Goal: Transaction & Acquisition: Download file/media

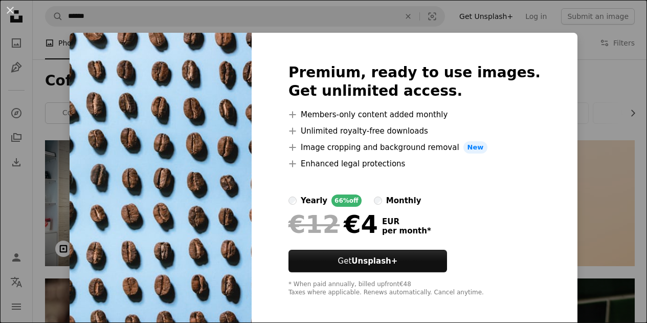
scroll to position [1329, 0]
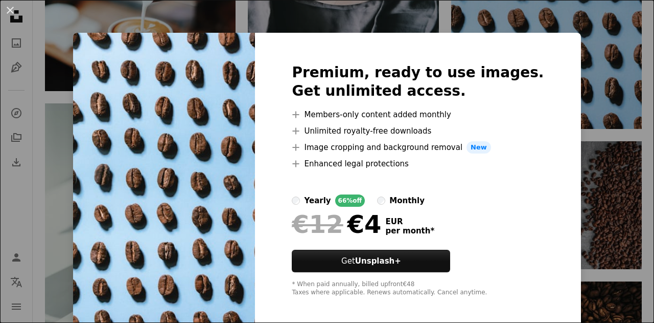
click at [568, 82] on div "An X shape Premium, ready to use images. Get unlimited access. A plus sign Memb…" at bounding box center [327, 161] width 654 height 323
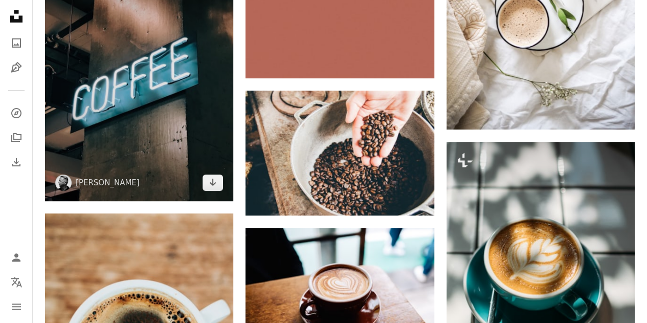
scroll to position [2096, 0]
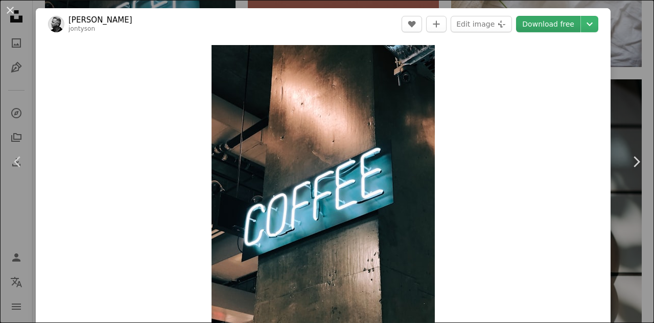
click at [555, 28] on link "Download free" at bounding box center [548, 24] width 64 height 16
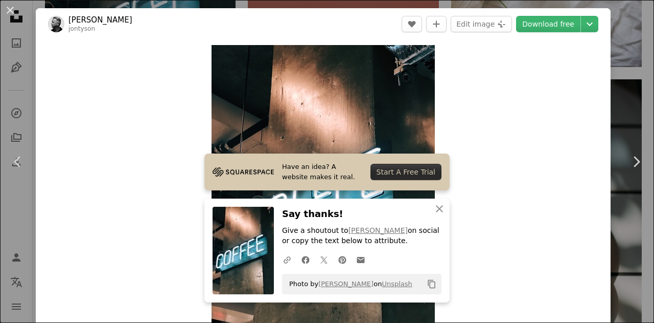
click at [626, 37] on div "An X shape Chevron left Chevron right Have an idea? A website makes it real. St…" at bounding box center [327, 161] width 654 height 323
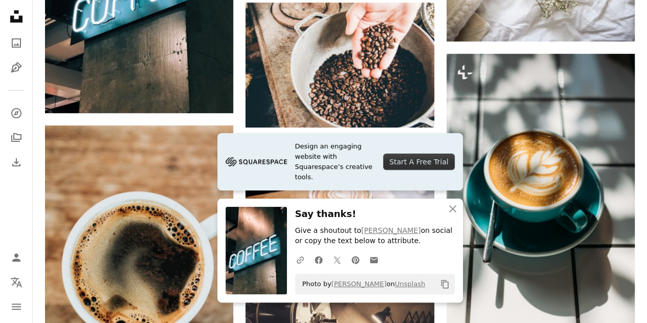
scroll to position [2351, 0]
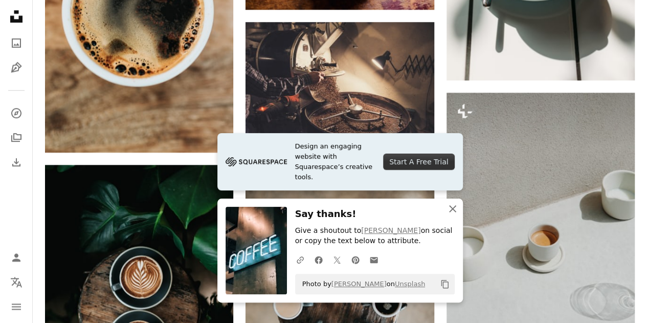
click at [453, 211] on icon "button" at bounding box center [452, 208] width 7 height 7
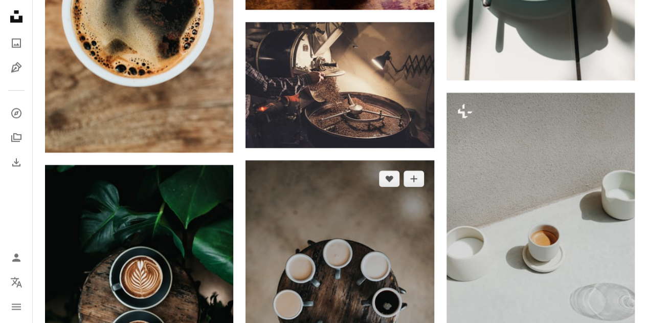
scroll to position [2454, 0]
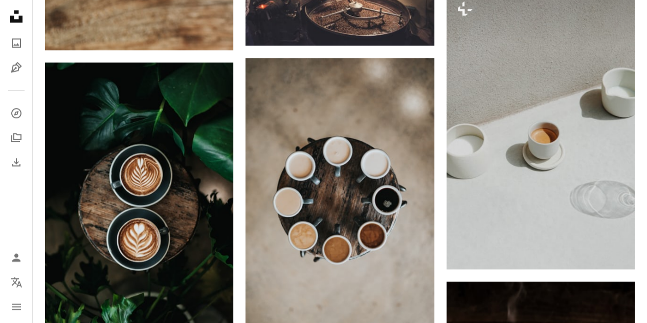
click at [442, 219] on div "Promoted Collaboration with [PERSON_NAME] A heart A plus sign Square Payments m…" at bounding box center [339, 67] width 589 height 4762
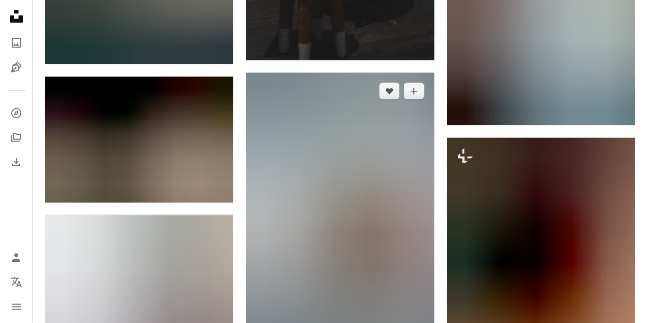
scroll to position [3425, 0]
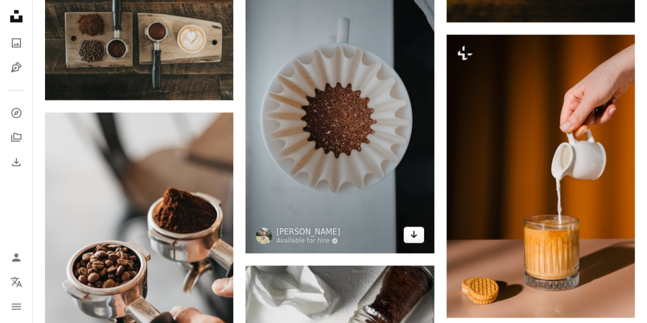
click at [409, 229] on icon "Arrow pointing down" at bounding box center [413, 234] width 8 height 12
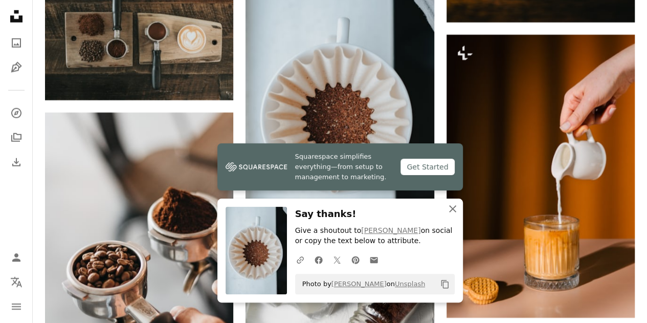
click at [449, 210] on icon "An X shape" at bounding box center [452, 208] width 12 height 12
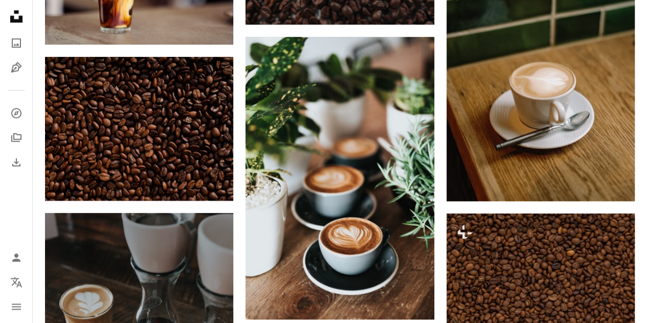
scroll to position [0, 0]
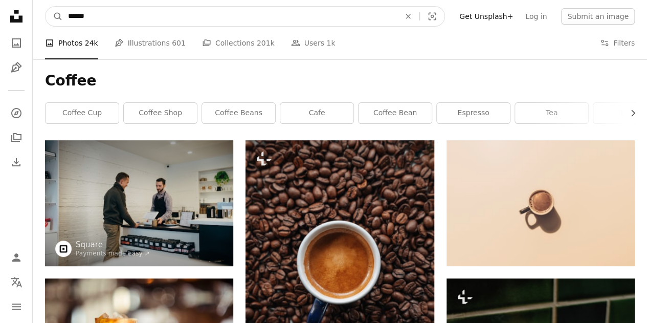
click at [219, 19] on input "******" at bounding box center [230, 16] width 334 height 19
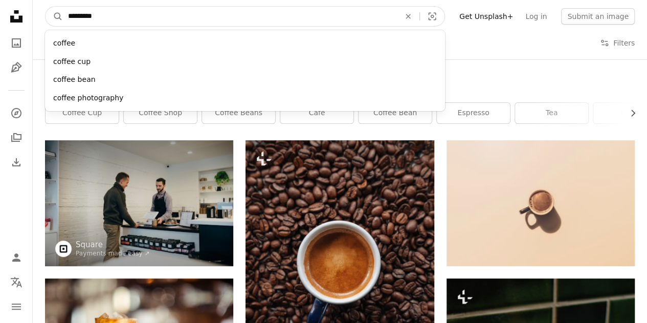
type input "**********"
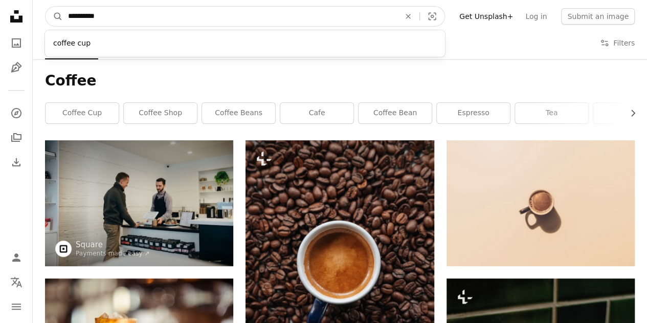
click button "A magnifying glass" at bounding box center [53, 16] width 17 height 19
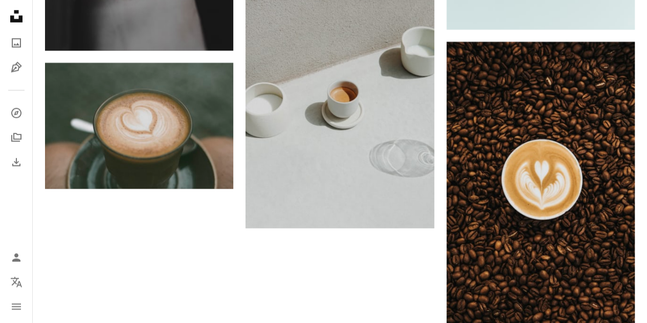
scroll to position [1628, 0]
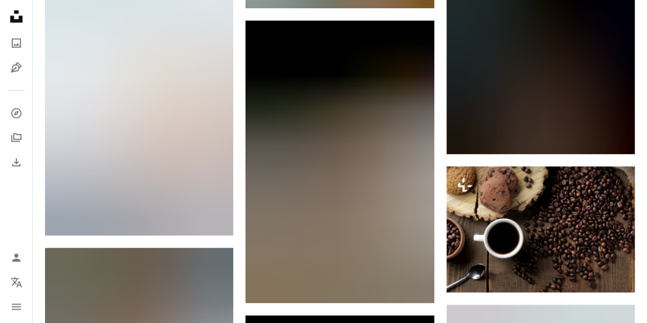
scroll to position [0, 0]
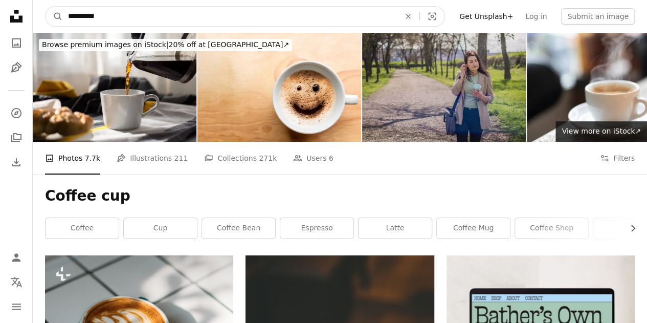
click at [96, 14] on input "**********" at bounding box center [230, 16] width 334 height 19
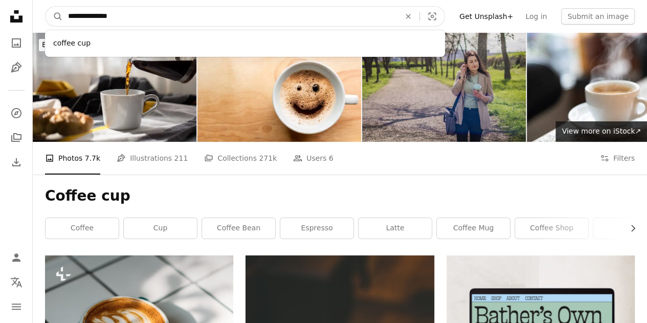
type input "**********"
click button "A magnifying glass" at bounding box center [53, 16] width 17 height 19
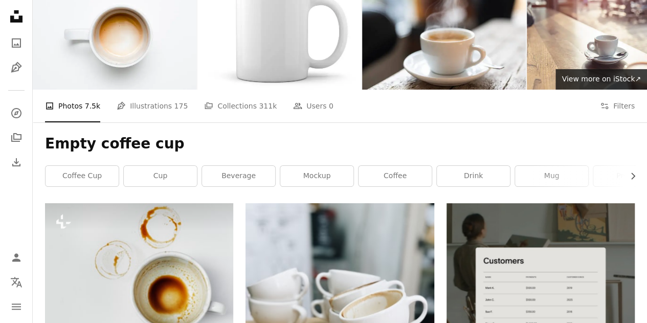
scroll to position [102, 0]
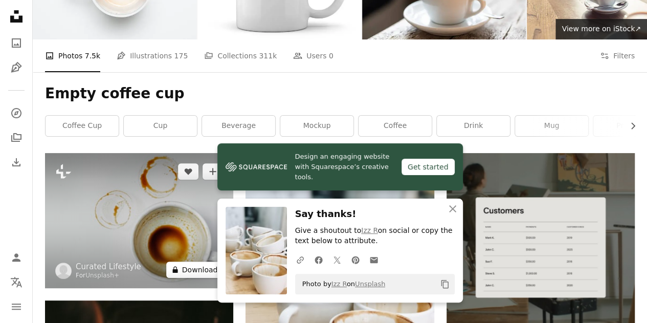
click at [210, 261] on button "A lock Download" at bounding box center [194, 269] width 57 height 16
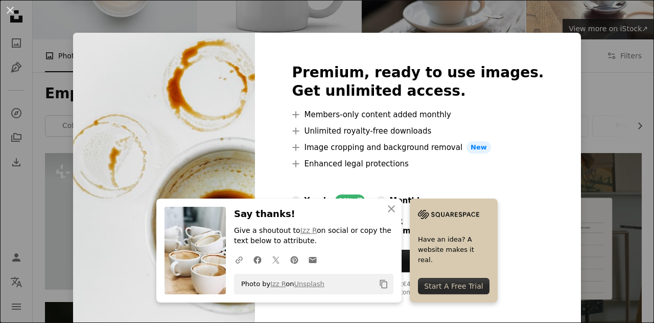
click at [559, 52] on div "An X shape An X shape Close Say thanks! Give a shoutout to Izz R on social or c…" at bounding box center [327, 161] width 654 height 323
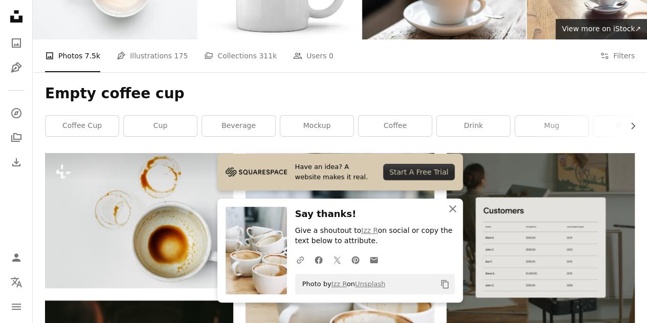
click at [448, 212] on icon "An X shape" at bounding box center [452, 208] width 12 height 12
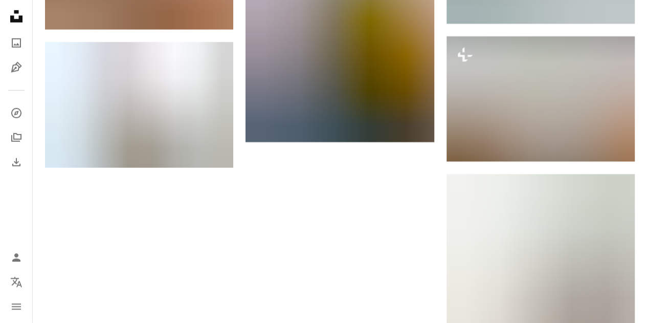
scroll to position [1572, 0]
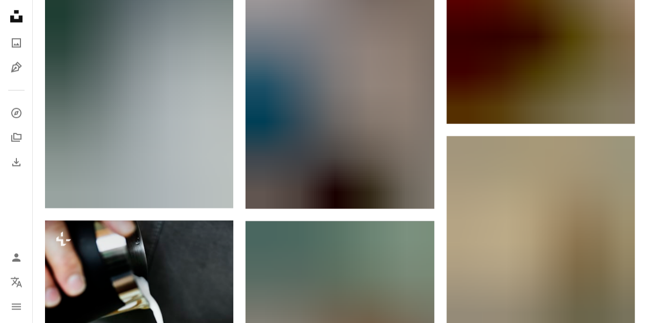
scroll to position [11490, 0]
